Goal: Check status: Check status

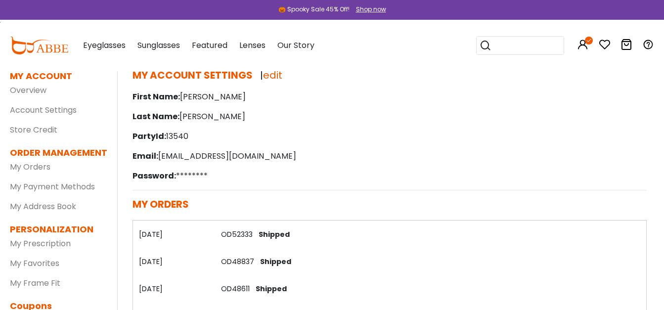
scroll to position [42, 0]
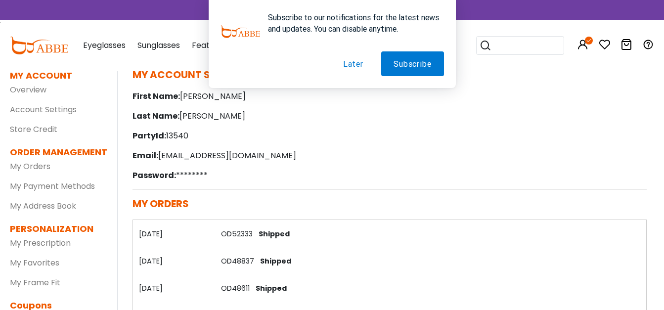
click at [246, 232] on link "OD52333" at bounding box center [237, 234] width 32 height 10
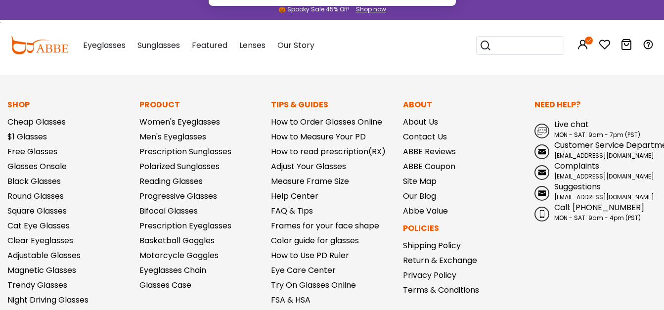
scroll to position [963, 0]
